Goal: Book appointment/travel/reservation

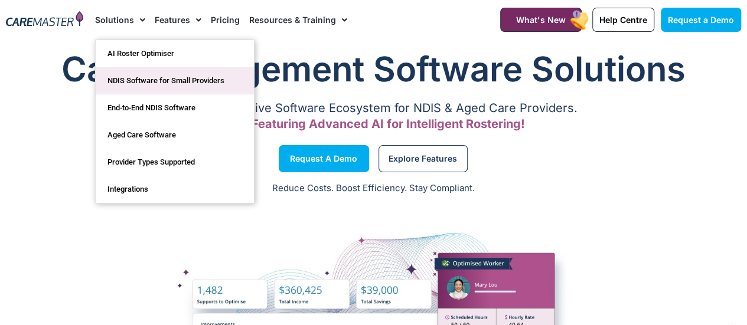
click at [133, 77] on link "NDIS Software for Small Providers" at bounding box center [175, 80] width 158 height 27
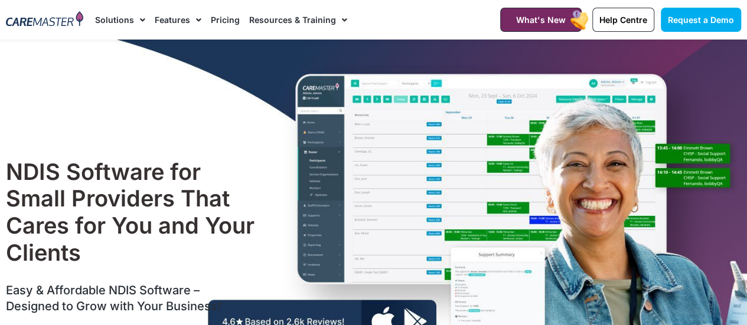
click at [51, 17] on img at bounding box center [44, 19] width 77 height 17
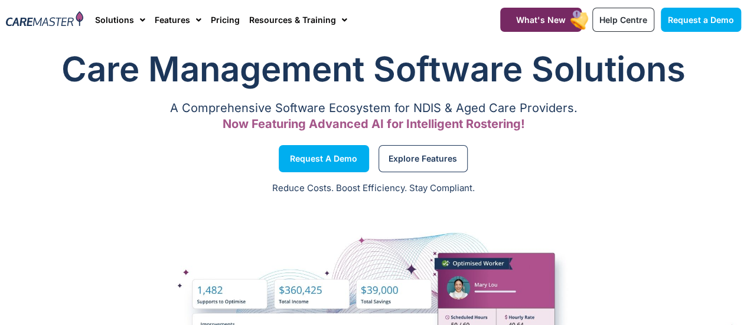
click at [718, 109] on p "A Comprehensive Software Ecosystem for NDIS & Aged Care Providers." at bounding box center [373, 109] width 735 height 8
click at [43, 21] on img at bounding box center [44, 19] width 77 height 17
